Goal: Information Seeking & Learning: Learn about a topic

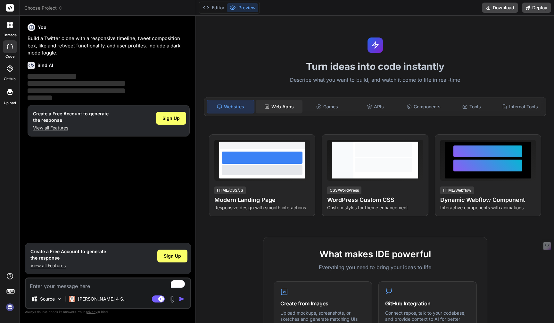
click at [270, 105] on div "Web Apps" at bounding box center [278, 106] width 47 height 13
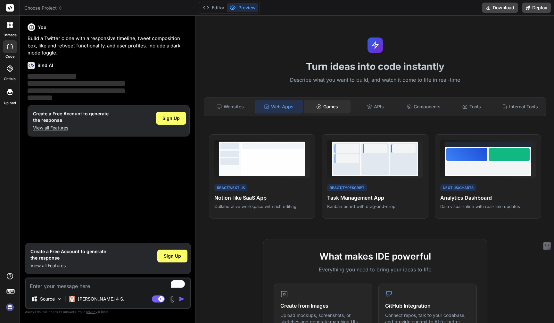
click at [338, 107] on div "Games" at bounding box center [327, 106] width 47 height 13
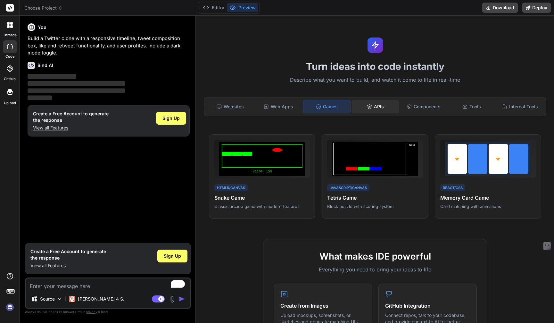
click at [365, 106] on div "APIs" at bounding box center [375, 106] width 47 height 13
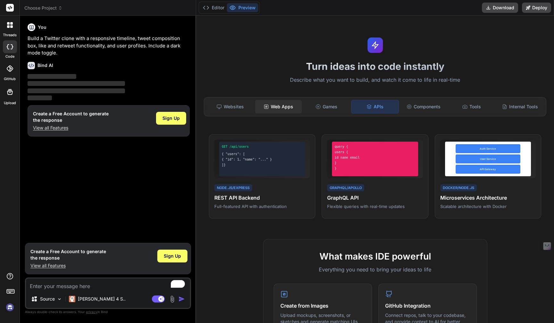
click at [282, 108] on div "Web Apps" at bounding box center [278, 106] width 47 height 13
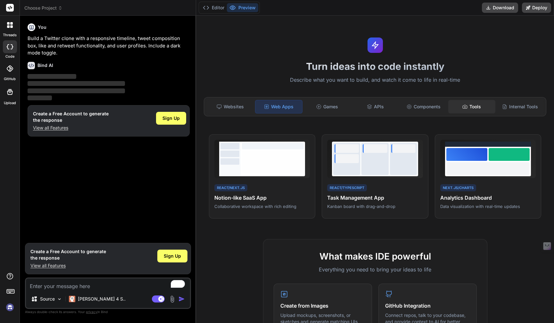
click at [478, 107] on div "Tools" at bounding box center [471, 106] width 47 height 13
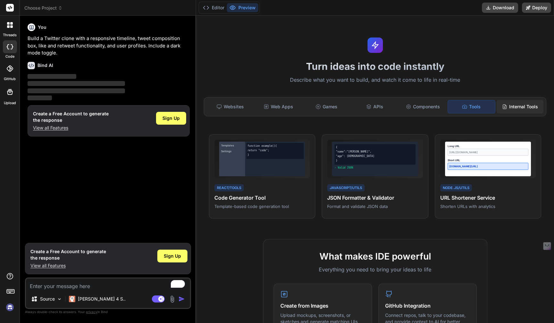
click at [511, 107] on div "Internal Tools" at bounding box center [519, 106] width 47 height 13
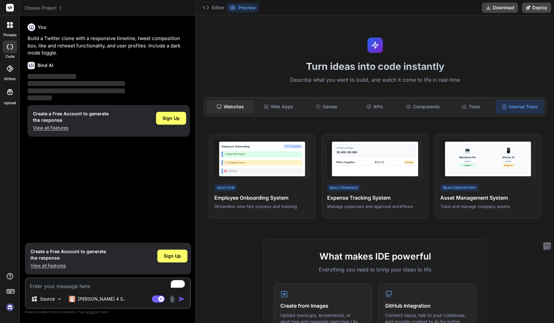
click at [235, 105] on div "Websites" at bounding box center [230, 106] width 47 height 13
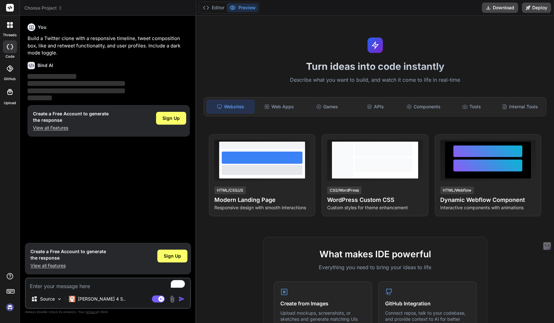
click at [11, 26] on icon at bounding box center [11, 26] width 3 height 3
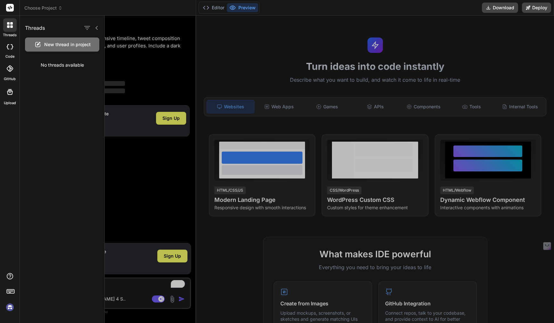
click at [11, 26] on icon at bounding box center [11, 26] width 3 height 3
click at [8, 48] on icon at bounding box center [8, 46] width 3 height 5
type textarea "x"
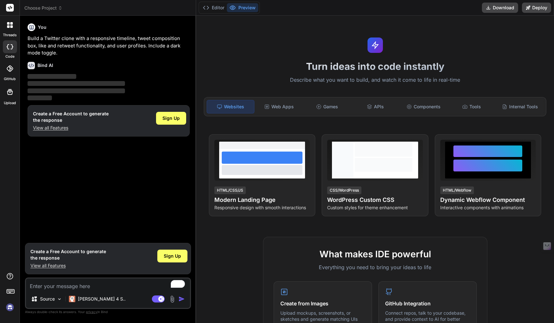
click at [9, 69] on icon at bounding box center [10, 68] width 6 height 6
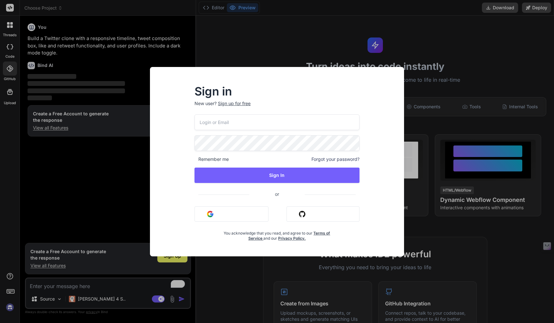
click at [10, 82] on div "Sign in New user? Sign up for free Remember me Forgot your password? Sign In or…" at bounding box center [277, 161] width 554 height 323
